Goal: Go to known website: Access a specific website the user already knows

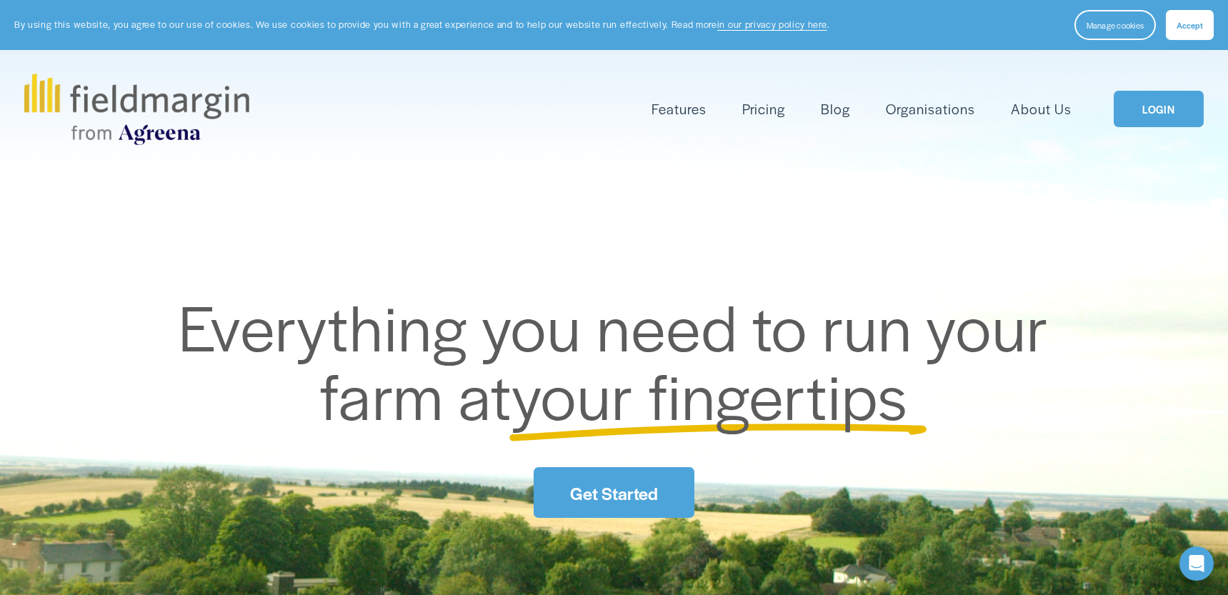
click at [1161, 110] on link "LOGIN" at bounding box center [1159, 109] width 90 height 36
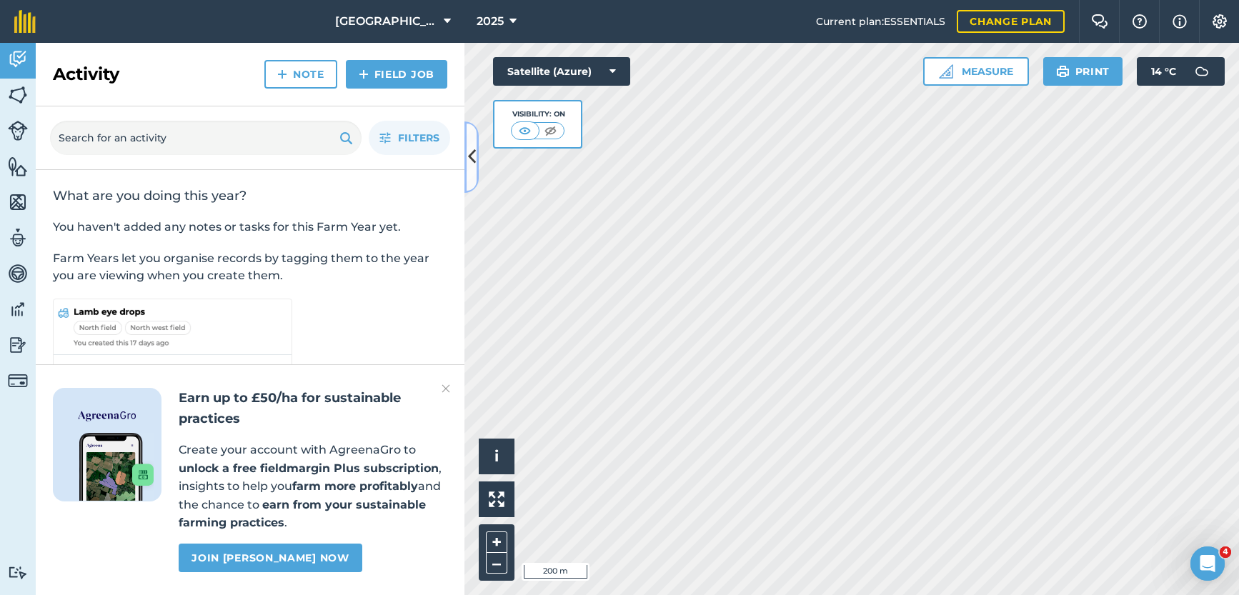
click at [469, 164] on icon at bounding box center [472, 156] width 8 height 25
